Goal: Task Accomplishment & Management: Manage account settings

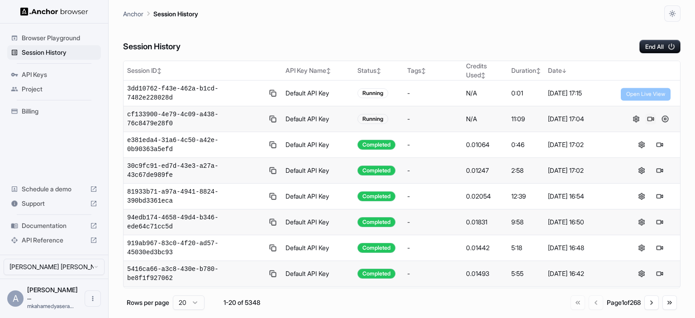
click at [648, 114] on button at bounding box center [651, 119] width 11 height 11
click at [646, 91] on button at bounding box center [651, 93] width 11 height 11
click at [646, 89] on button at bounding box center [651, 93] width 11 height 11
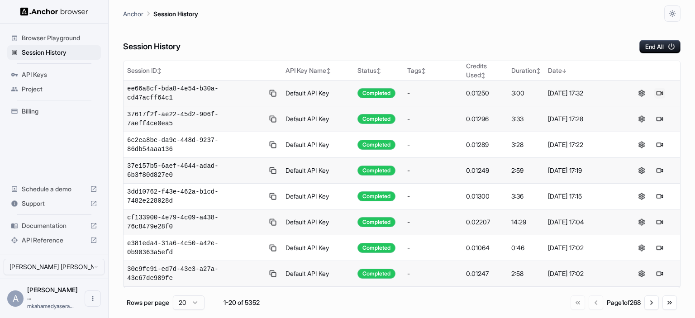
click at [655, 90] on button at bounding box center [660, 93] width 11 height 11
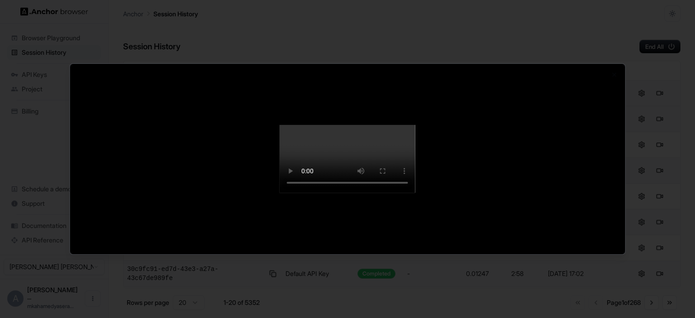
click at [13, 190] on div at bounding box center [347, 159] width 695 height 318
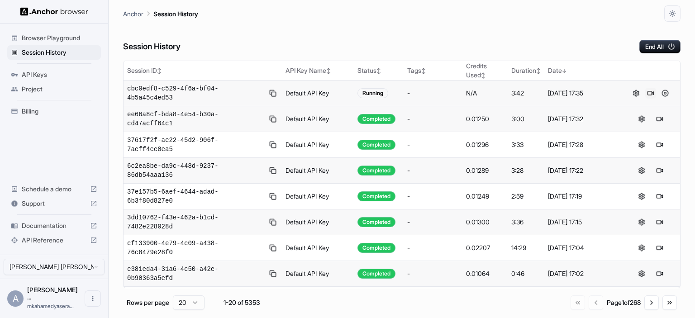
click at [648, 92] on button at bounding box center [651, 93] width 11 height 11
